Goal: Task Accomplishment & Management: Complete application form

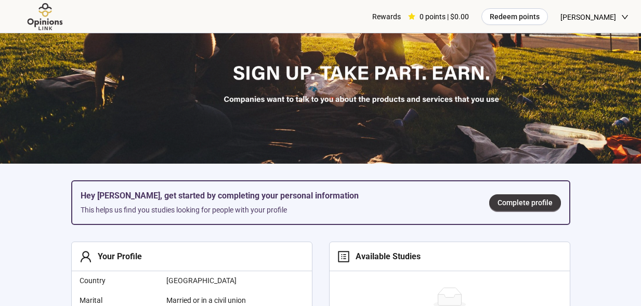
scroll to position [135, 0]
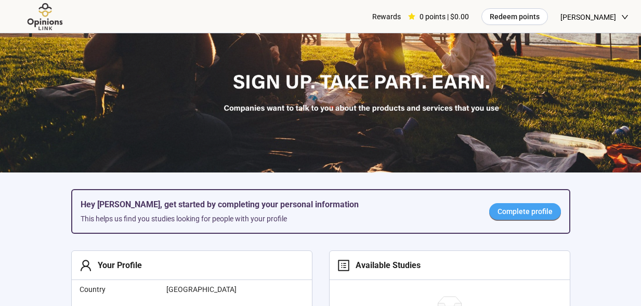
click at [525, 212] on span "Complete profile" at bounding box center [525, 211] width 55 height 11
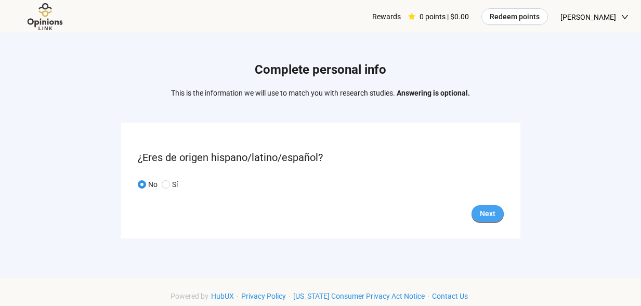
click at [497, 216] on button "Next" at bounding box center [488, 213] width 32 height 17
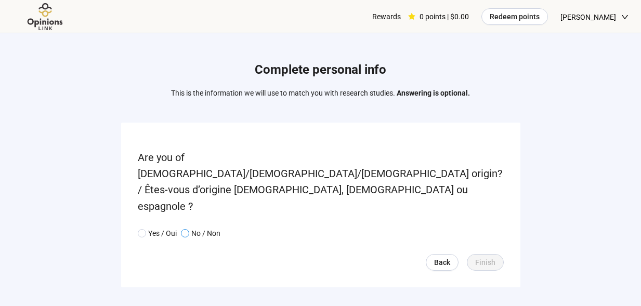
click at [189, 229] on span at bounding box center [185, 233] width 8 height 8
click at [488, 257] on span "Finish" at bounding box center [485, 262] width 20 height 11
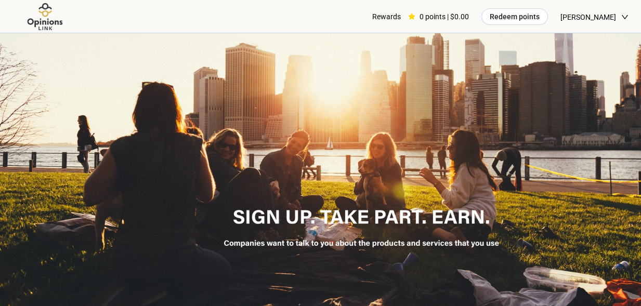
click at [518, 111] on div at bounding box center [320, 170] width 641 height 275
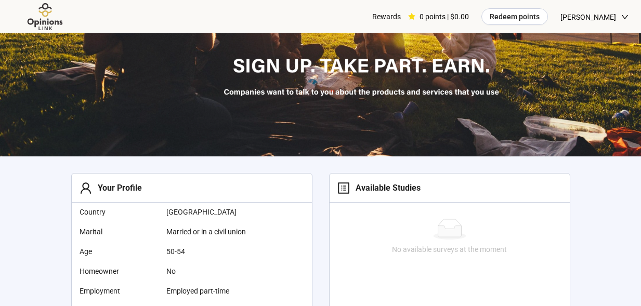
scroll to position [74, 0]
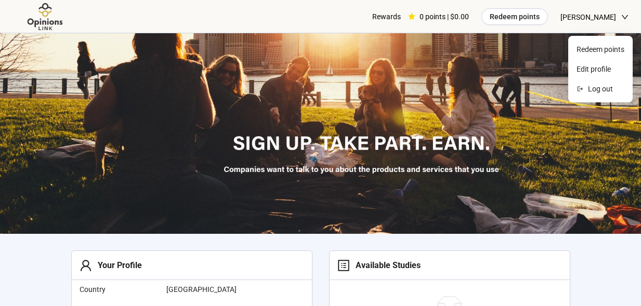
click at [624, 16] on icon "down" at bounding box center [624, 17] width 7 height 7
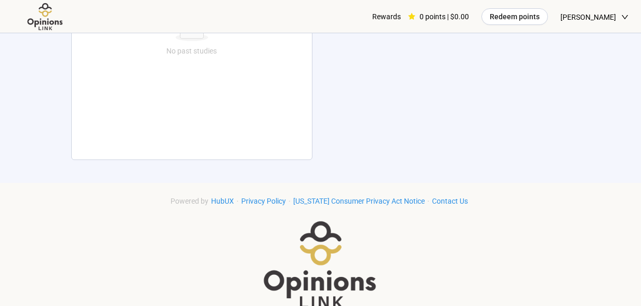
scroll to position [573, 0]
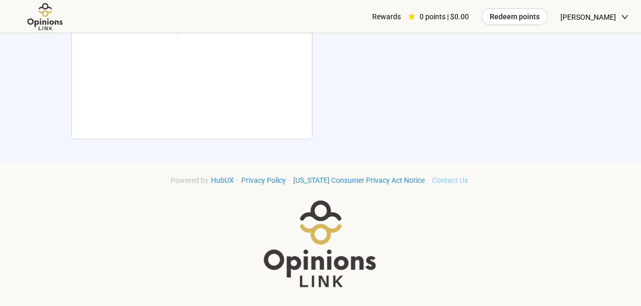
click at [443, 183] on link "Contact Us" at bounding box center [450, 180] width 41 height 8
